Goal: Information Seeking & Learning: Learn about a topic

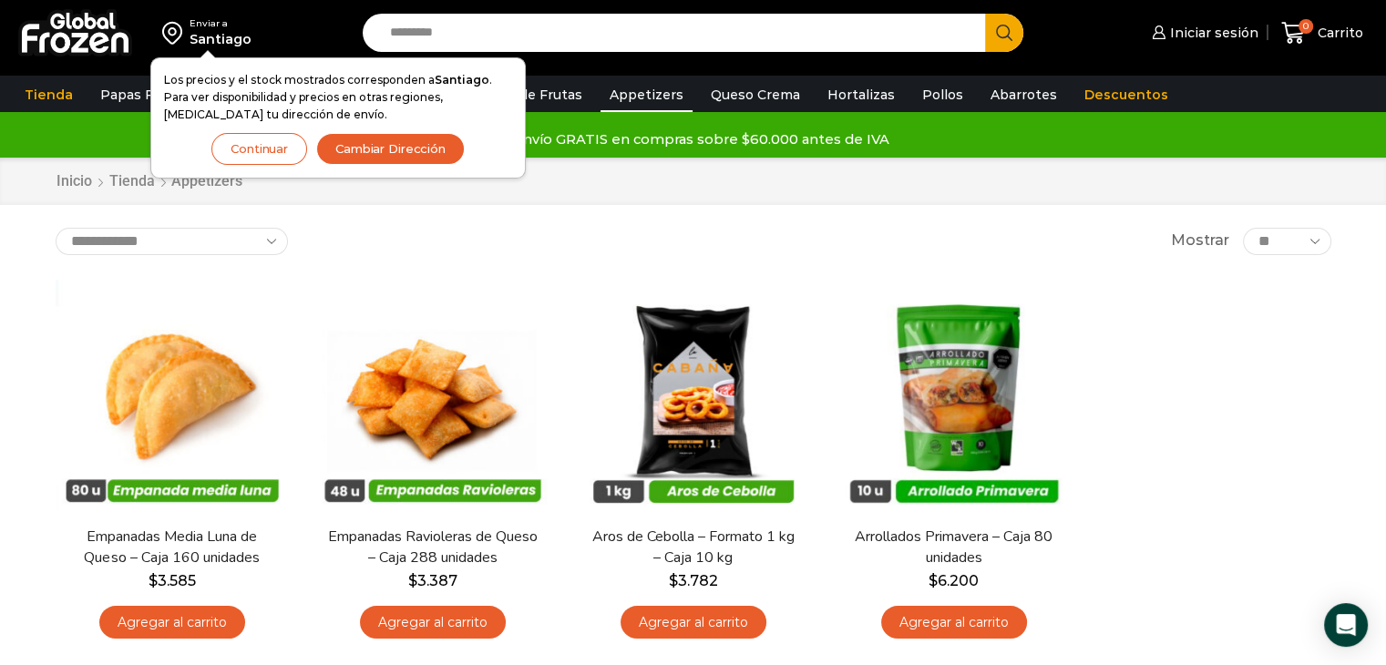
scroll to position [121, 0]
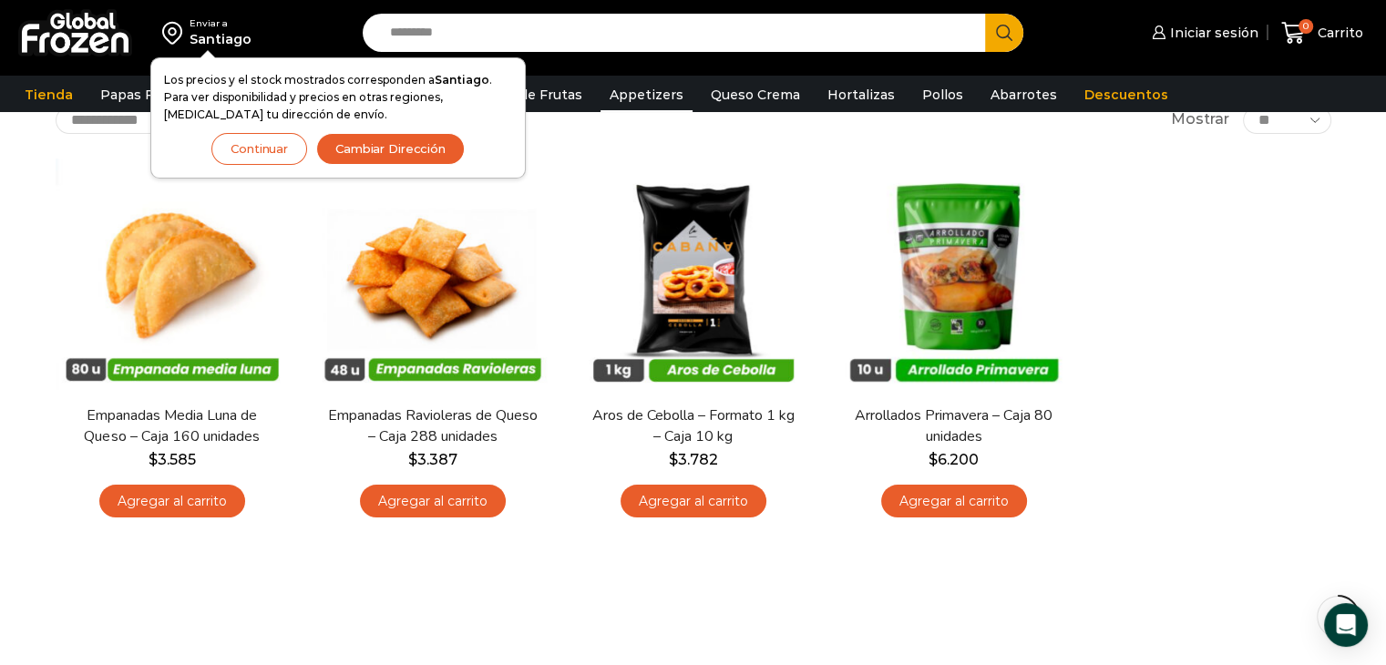
click at [1250, 270] on div "En stock [GEOGRAPHIC_DATA] Empanadas Media Luna de Queso – Caja 160 unidades $ …" at bounding box center [693, 344] width 1303 height 398
drag, startPoint x: 1308, startPoint y: 374, endPoint x: 1216, endPoint y: 260, distance: 146.4
click at [1303, 354] on div "En stock Vista Rápida Empanadas Media Luna de Queso – Caja 160 unidades $ 3.585…" at bounding box center [693, 344] width 1303 height 398
click at [1216, 260] on div "En stock Vista Rápida Empanadas Media Luna de Queso – Caja 160 unidades $ 3.585…" at bounding box center [693, 344] width 1303 height 398
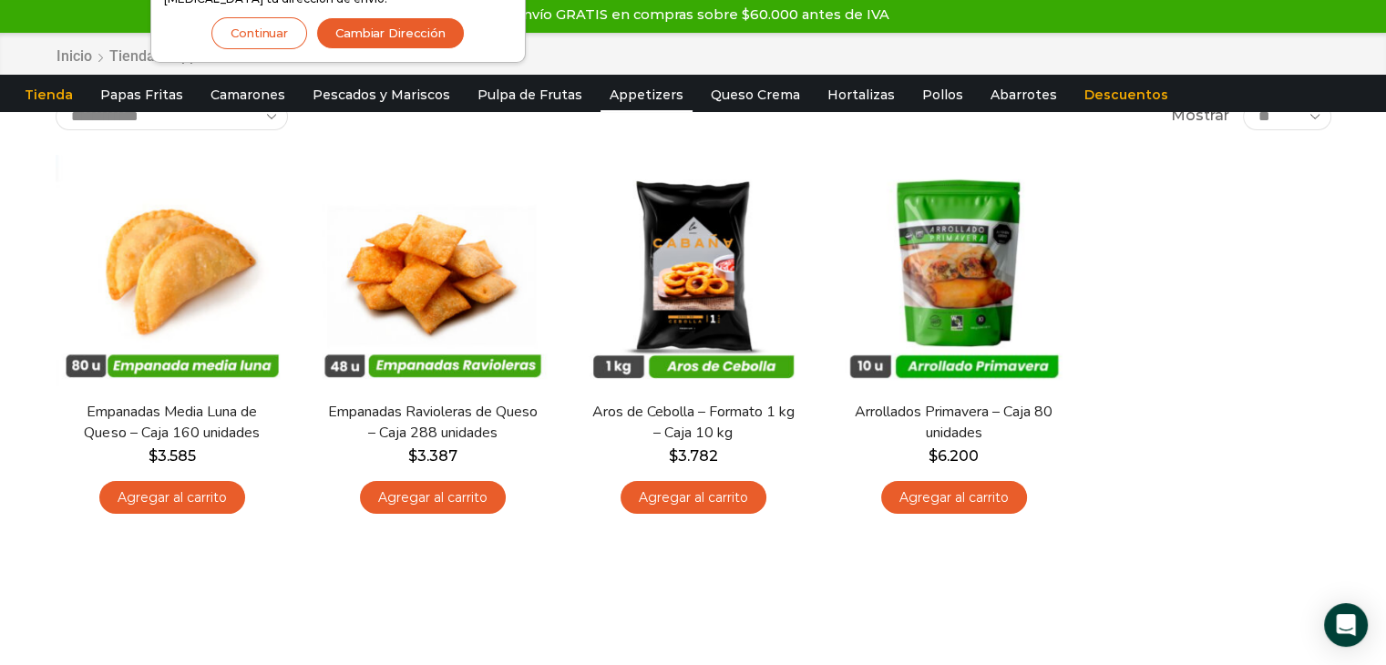
scroll to position [0, 0]
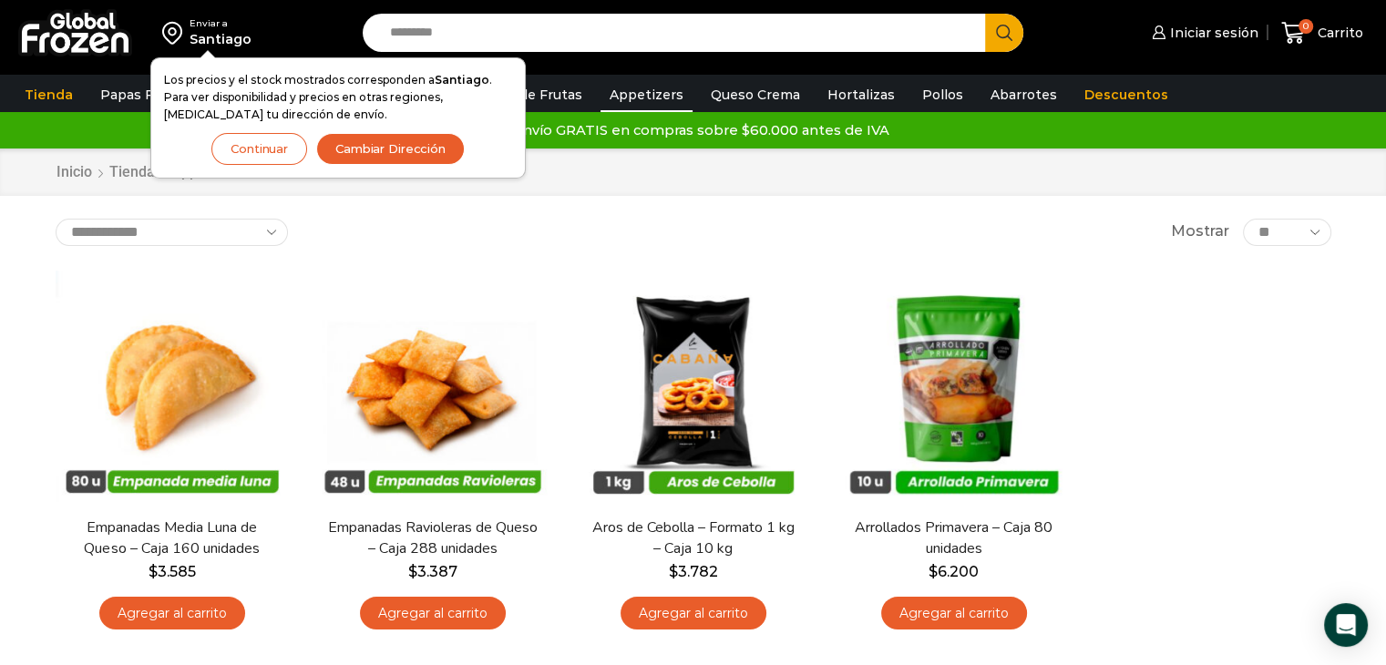
click at [278, 143] on button "Continuar" at bounding box center [259, 149] width 96 height 32
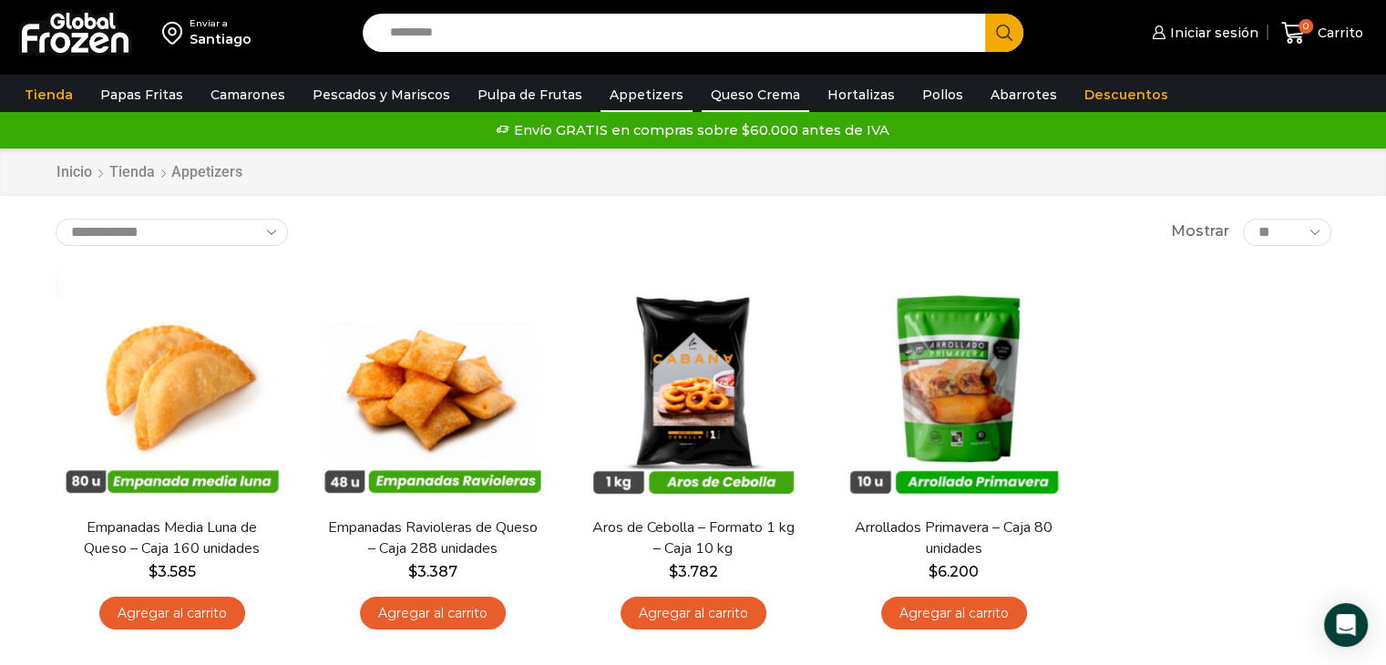
click at [729, 97] on link "Queso Crema" at bounding box center [756, 94] width 108 height 35
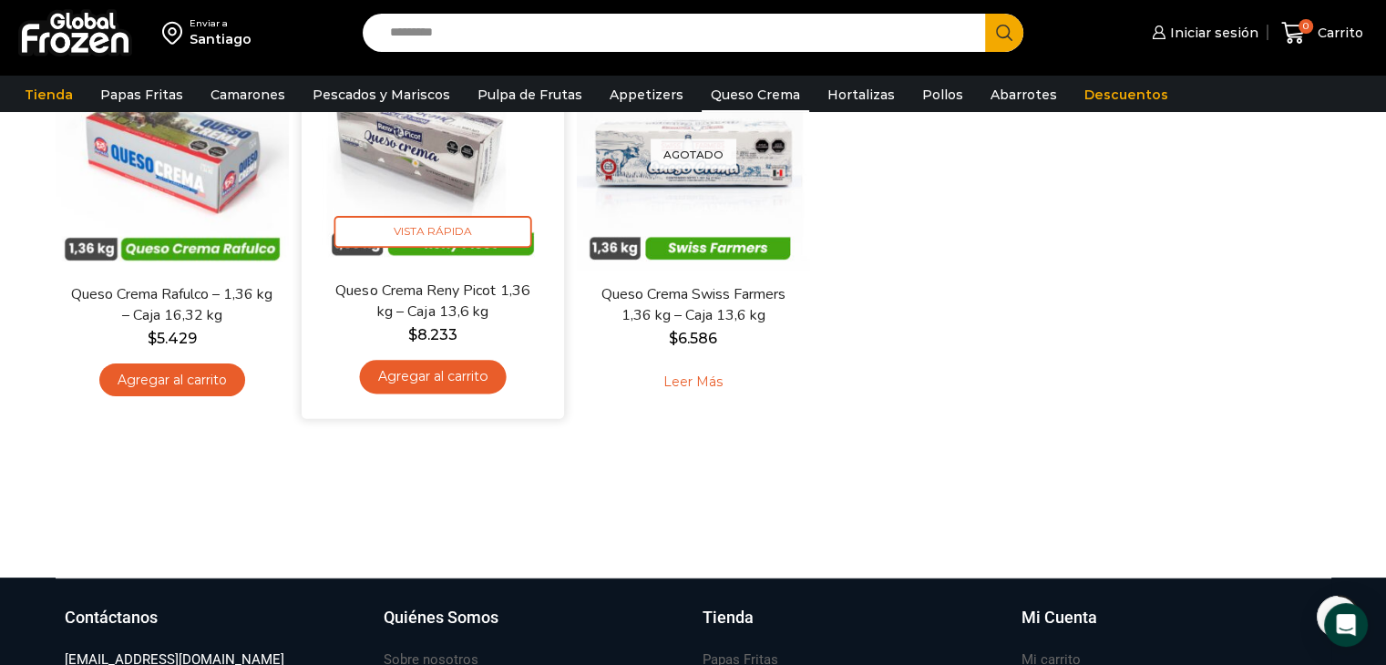
scroll to position [121, 0]
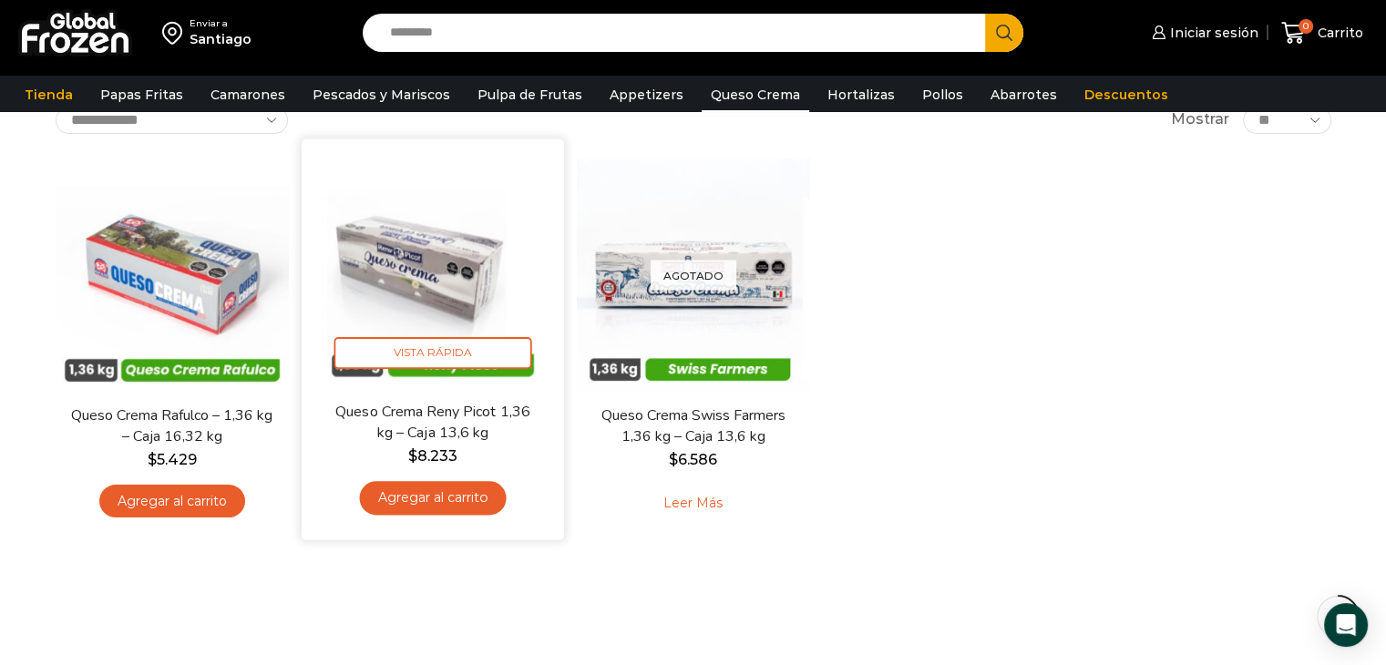
click at [437, 234] on img at bounding box center [432, 269] width 235 height 235
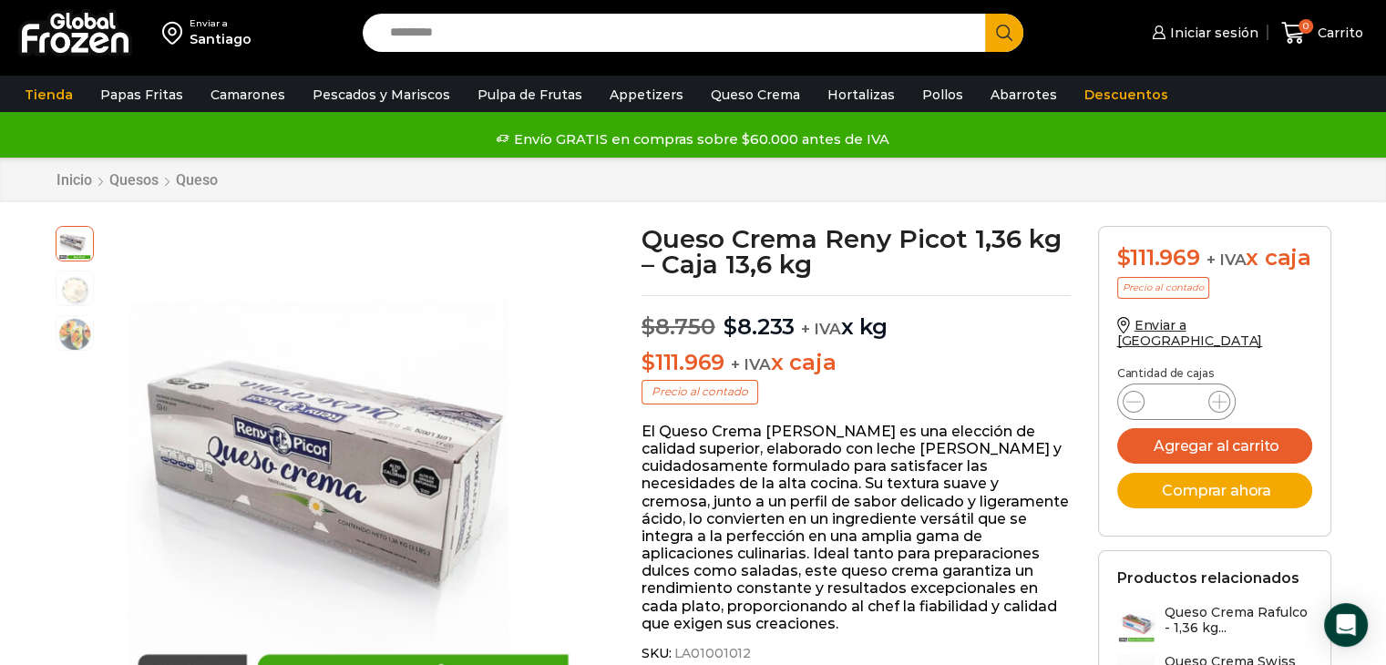
click at [904, 490] on p "El Queso Crema Reny Picot es una elección de calidad superior, elaborado con le…" at bounding box center [855, 528] width 429 height 210
click at [938, 424] on p "El Queso Crema Reny Picot es una elección de calidad superior, elaborado con le…" at bounding box center [855, 528] width 429 height 210
drag, startPoint x: 977, startPoint y: 390, endPoint x: 984, endPoint y: 334, distance: 56.1
click at [989, 325] on p "$ 8.750 Original price was: $8.750. $ 8.233 Current price is: $8.233. + IVA x kg" at bounding box center [855, 318] width 429 height 46
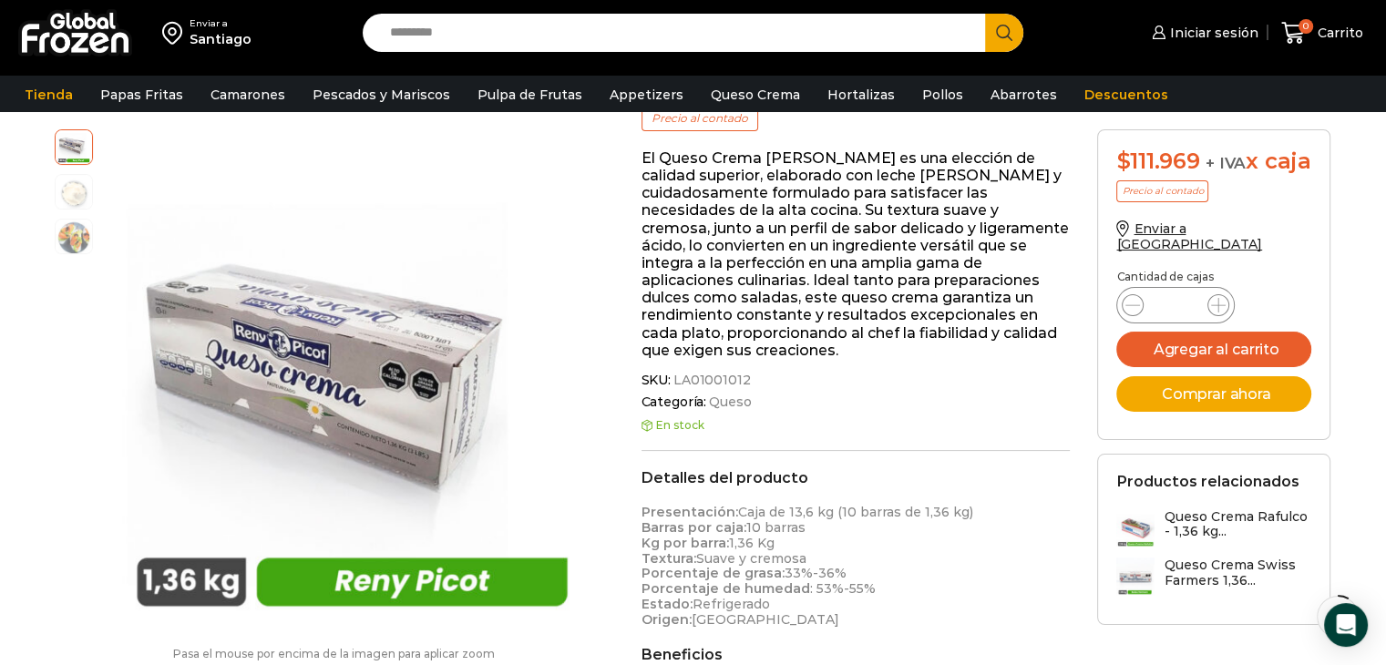
scroll to position [122, 0]
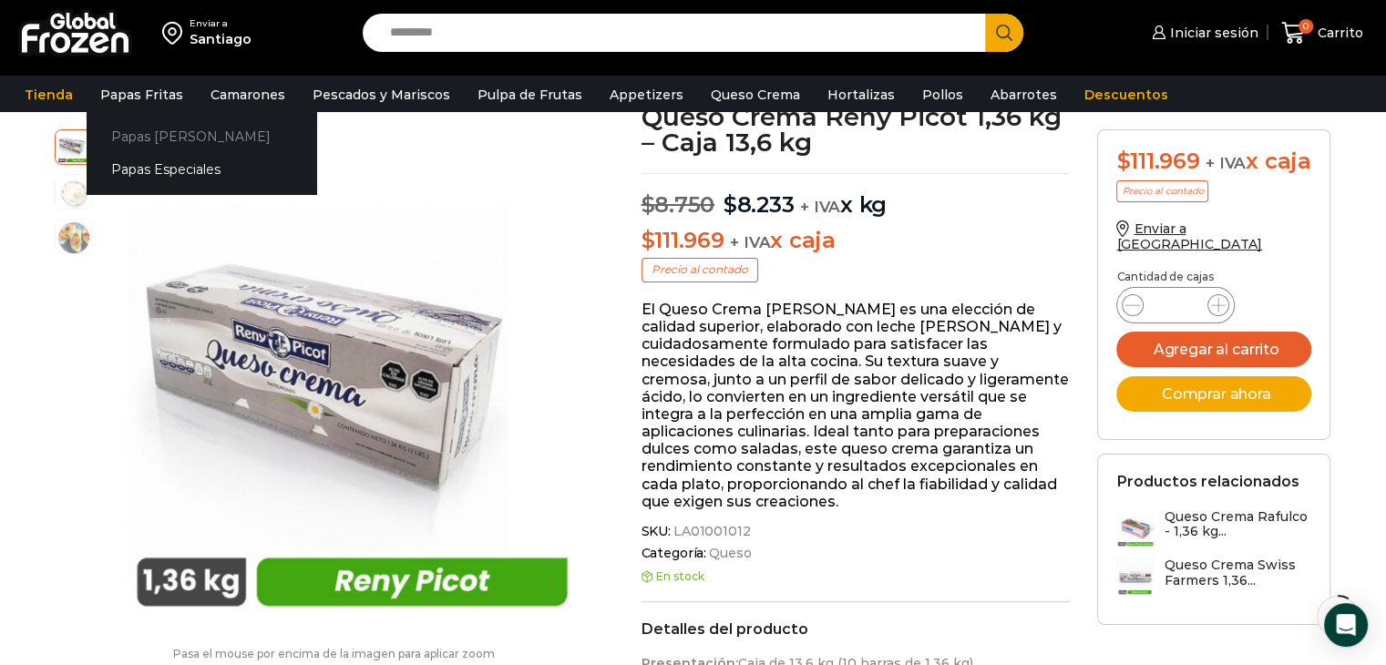
click at [163, 130] on link "Papas [PERSON_NAME]" at bounding box center [202, 136] width 230 height 34
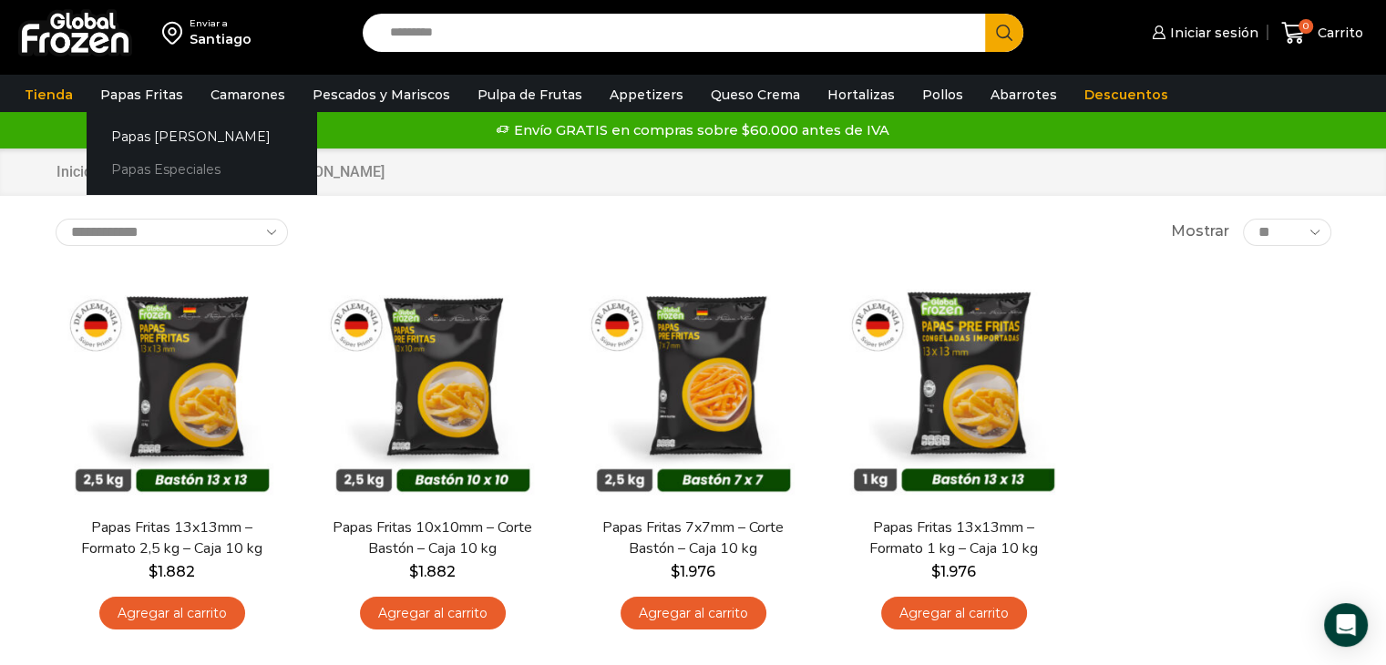
click at [146, 170] on link "Papas Especiales" at bounding box center [202, 170] width 230 height 34
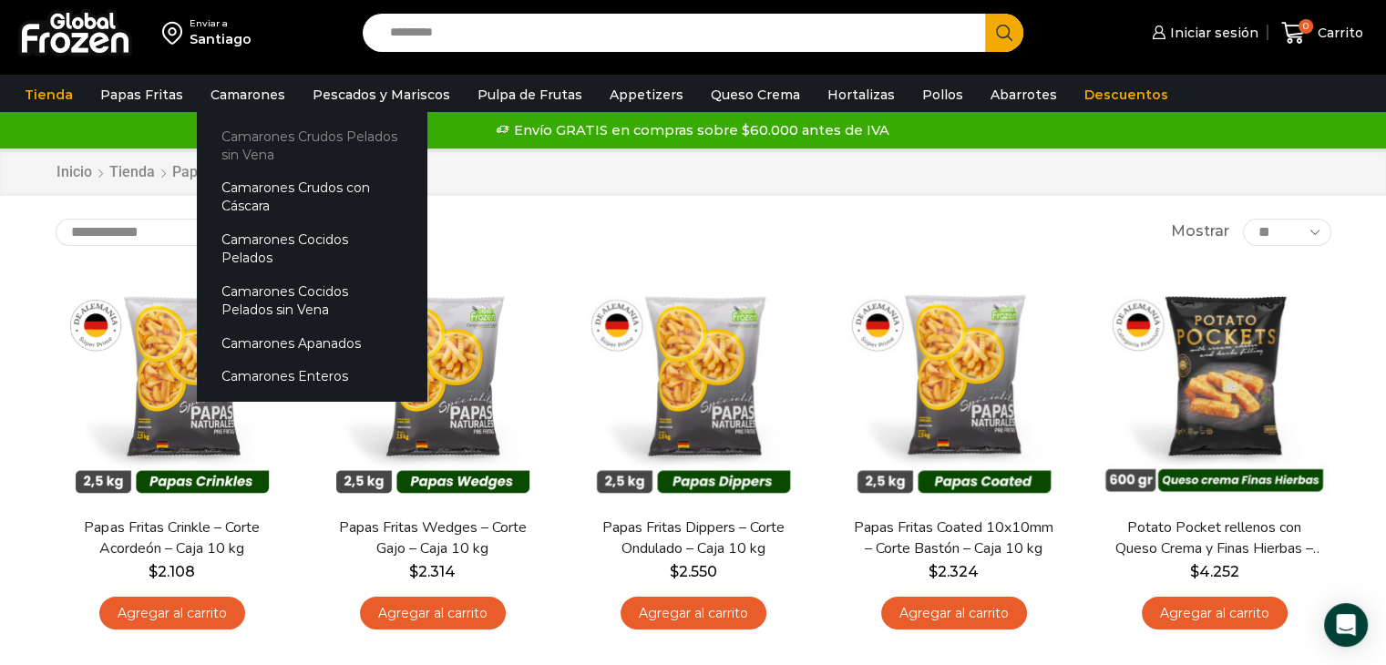
click at [302, 141] on link "Camarones Crudos Pelados sin Vena" at bounding box center [312, 145] width 230 height 52
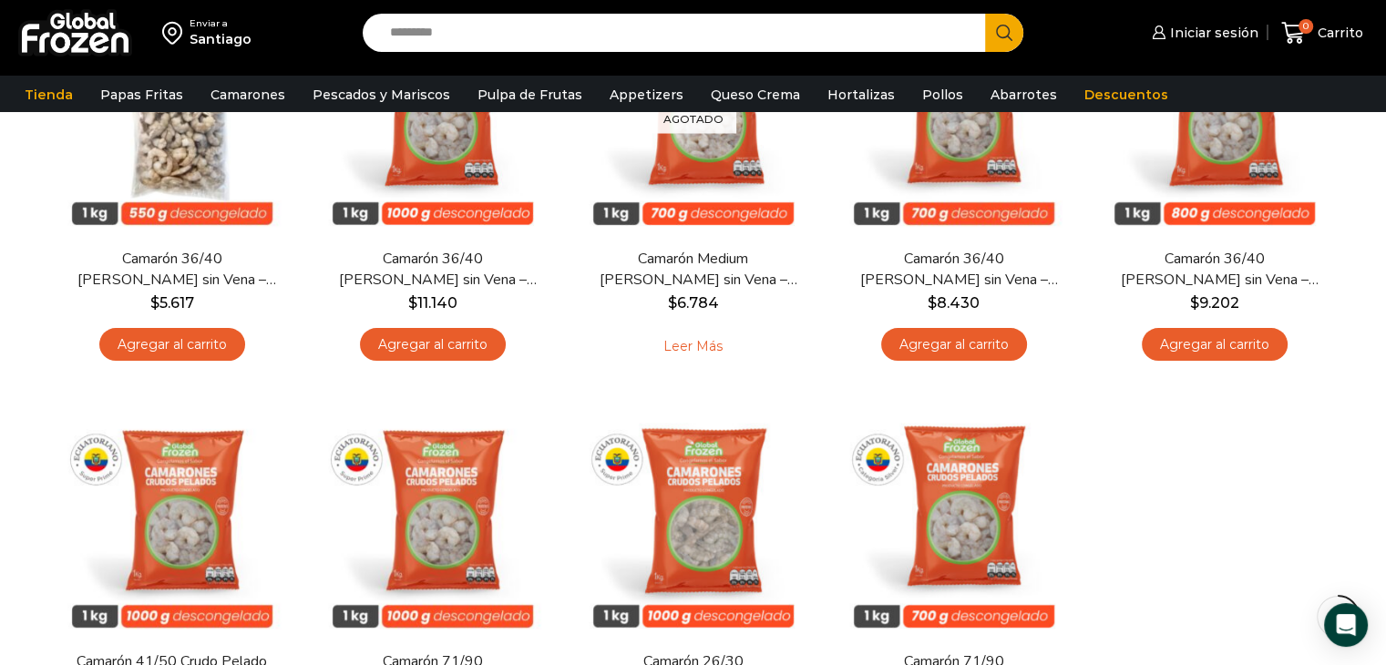
scroll to position [242, 0]
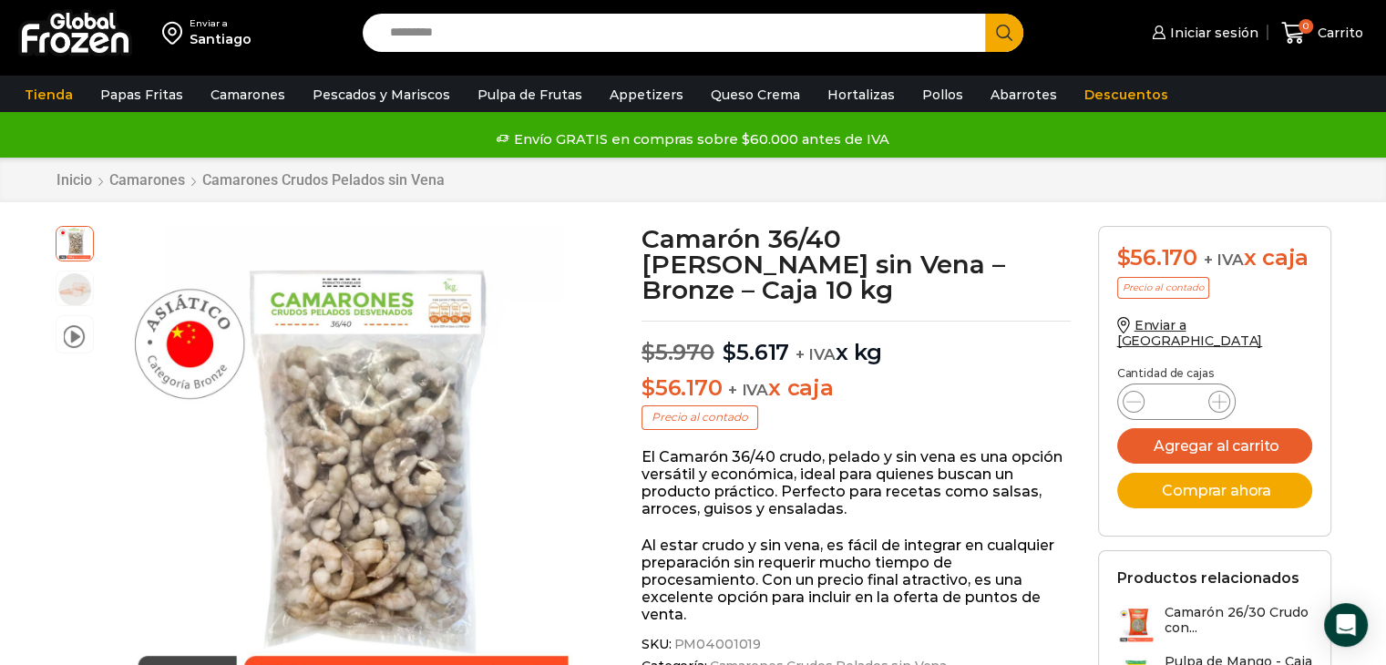
click at [626, 483] on div "video Pasa el mouse por encima de la imagen para aplicar zoom Camarón 36/40 Cru…" at bounding box center [335, 500] width 587 height 549
click at [711, 478] on p "El Camarón 36/40 crudo, pelado y sin vena es una opción versátil y económica, i…" at bounding box center [855, 483] width 429 height 70
click at [595, 471] on div "Next slide" at bounding box center [581, 476] width 46 height 46
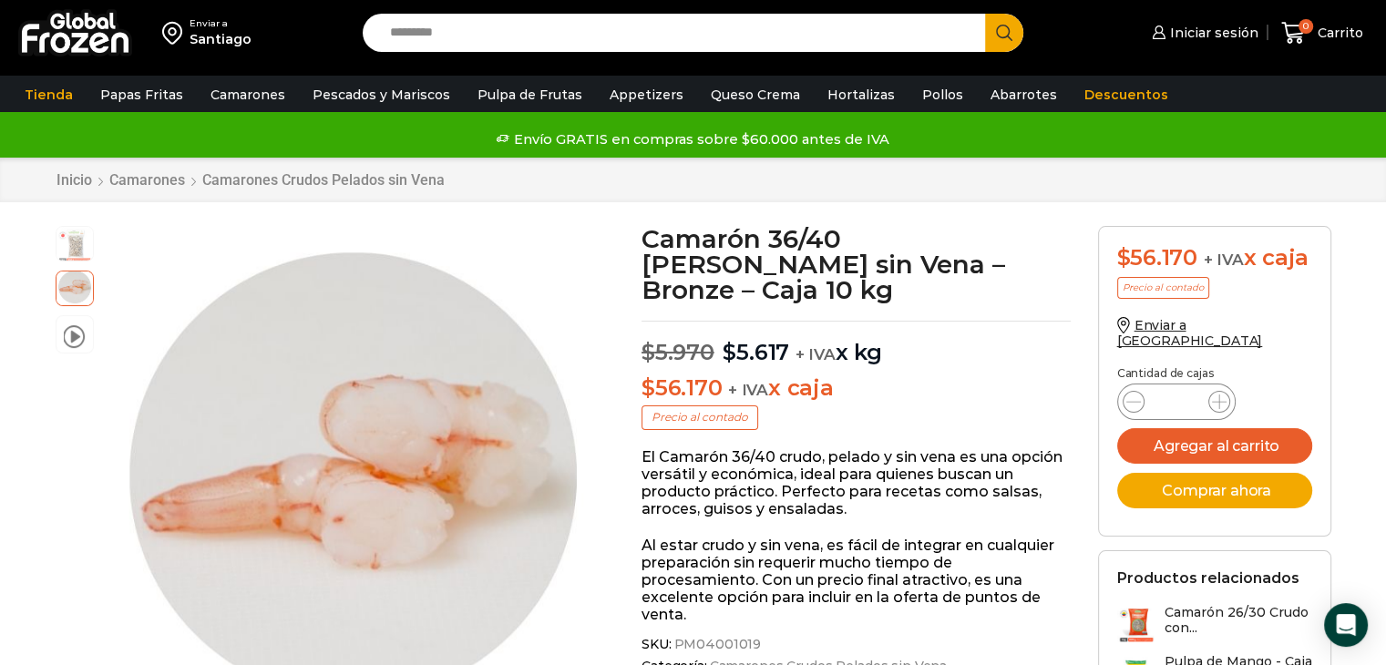
click at [751, 452] on p "El Camarón 36/40 crudo, pelado y sin vena es una opción versátil y económica, i…" at bounding box center [855, 483] width 429 height 70
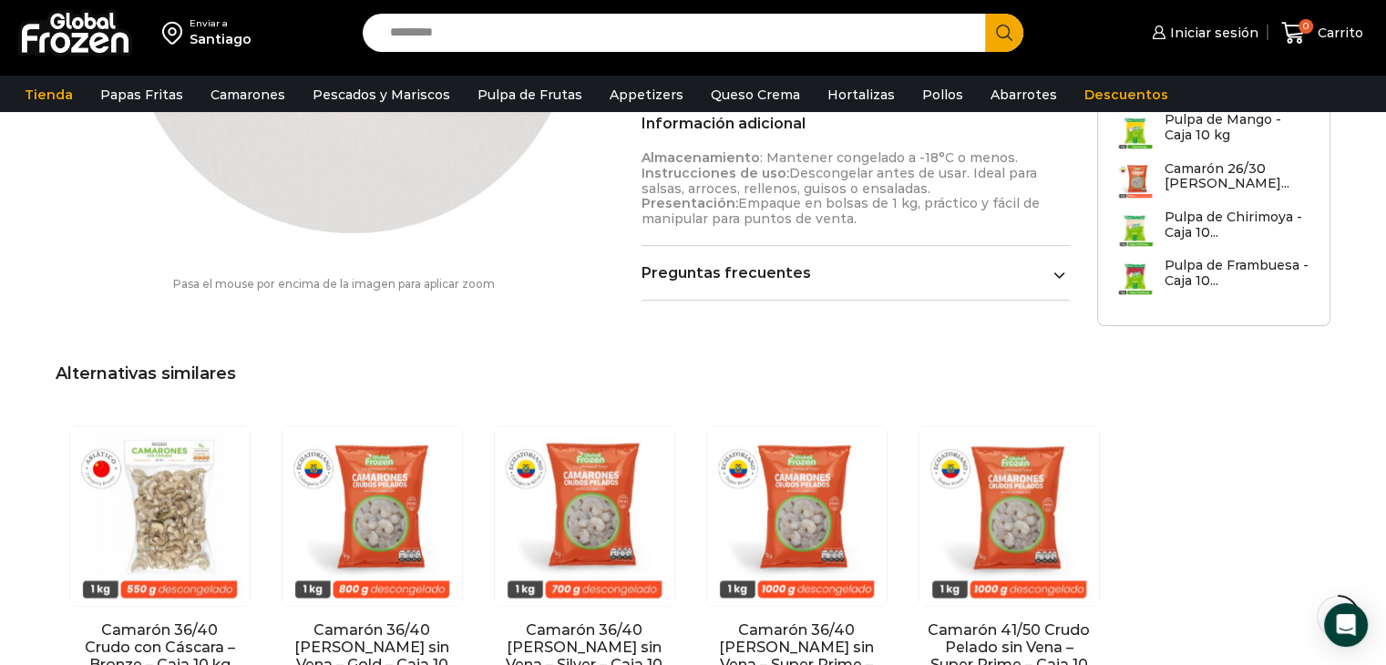
scroll to position [1093, 0]
